Goal: Browse casually: Explore the website without a specific task or goal

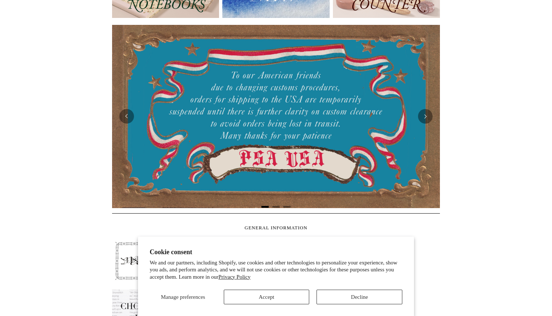
scroll to position [238, 0]
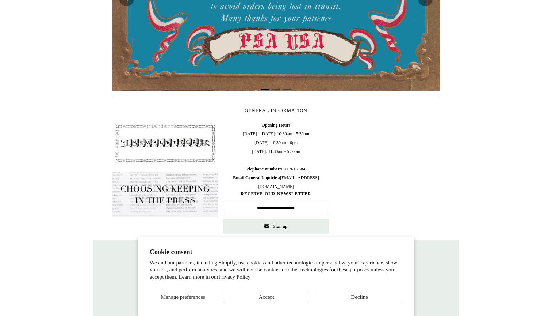
click at [285, 295] on button "Accept" at bounding box center [267, 296] width 86 height 15
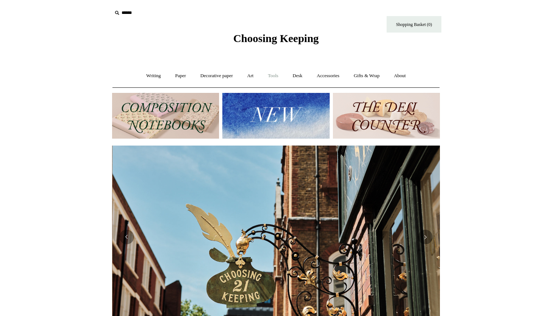
scroll to position [0, 328]
click at [180, 76] on link "Paper +" at bounding box center [181, 75] width 24 height 19
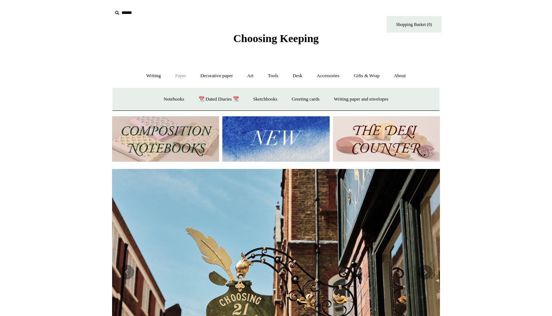
click at [187, 125] on img at bounding box center [165, 139] width 107 height 46
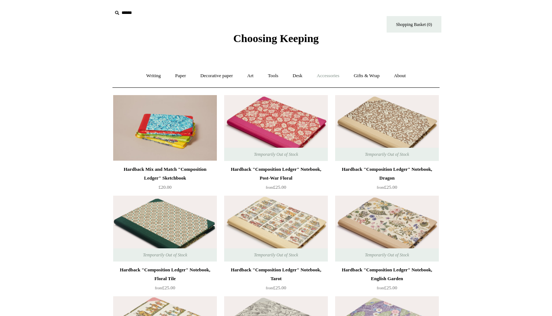
click at [336, 75] on link "Accessories +" at bounding box center [329, 75] width 36 height 19
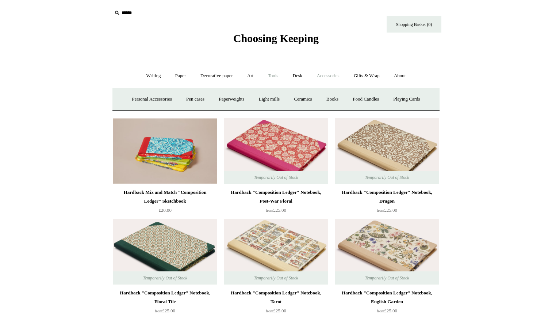
click at [272, 76] on link "Tools +" at bounding box center [274, 75] width 24 height 19
click at [301, 74] on link "Desk +" at bounding box center [297, 75] width 23 height 19
click at [217, 75] on link "Decorative paper +" at bounding box center [217, 75] width 46 height 19
click at [175, 73] on link "Paper +" at bounding box center [181, 75] width 24 height 19
click at [269, 99] on link "Sketchbooks +" at bounding box center [265, 99] width 37 height 19
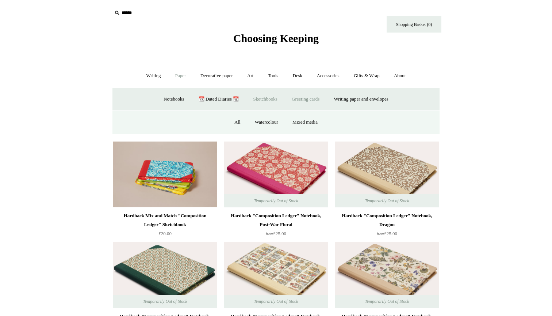
click at [307, 95] on link "Greeting cards +" at bounding box center [305, 99] width 41 height 19
click at [342, 98] on link "Writing paper and envelopes +" at bounding box center [362, 99] width 68 height 19
click at [245, 75] on link "Art +" at bounding box center [250, 75] width 19 height 19
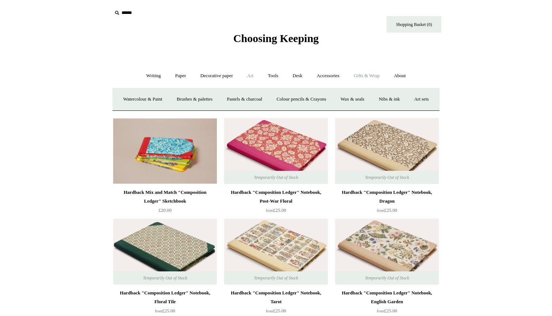
click at [379, 72] on link "Gifts & Wrap +" at bounding box center [366, 75] width 39 height 19
